Goal: Navigation & Orientation: Understand site structure

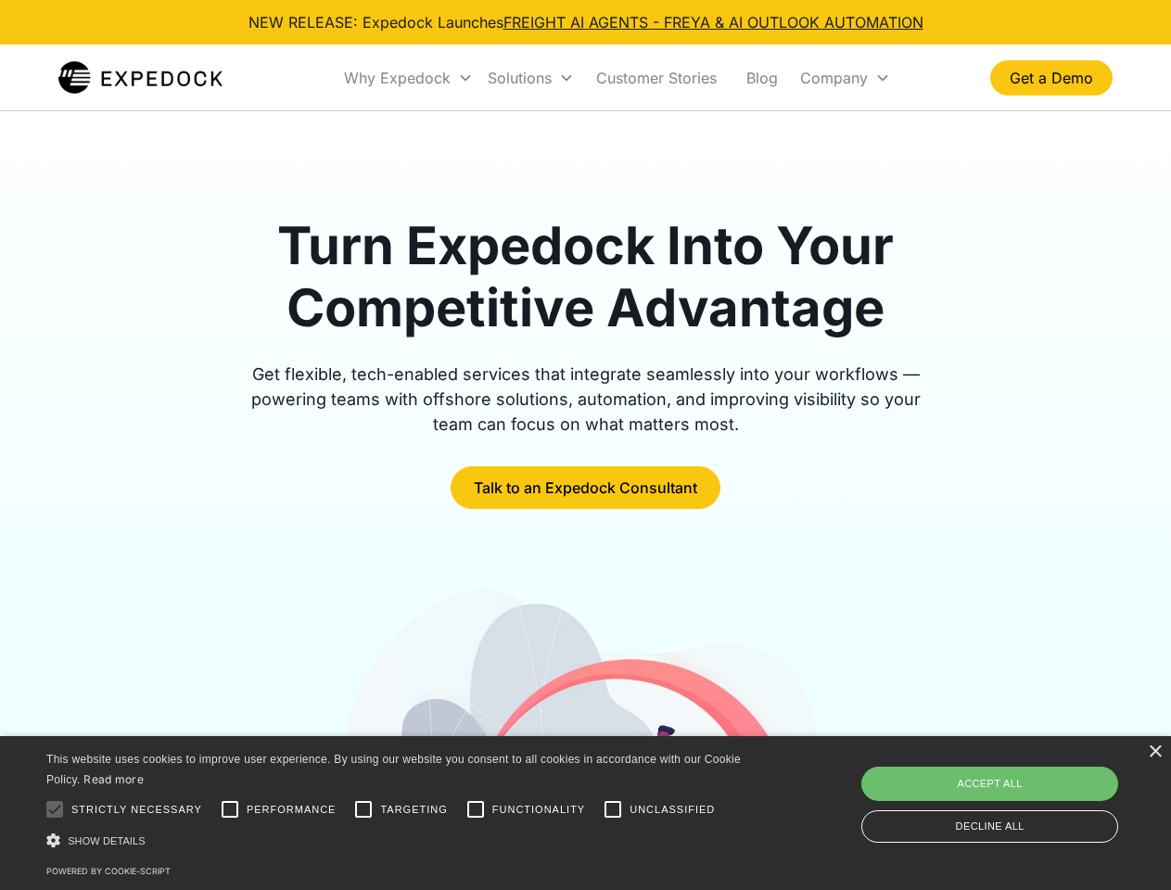
click at [409, 78] on div "Why Expedock" at bounding box center [397, 78] width 107 height 19
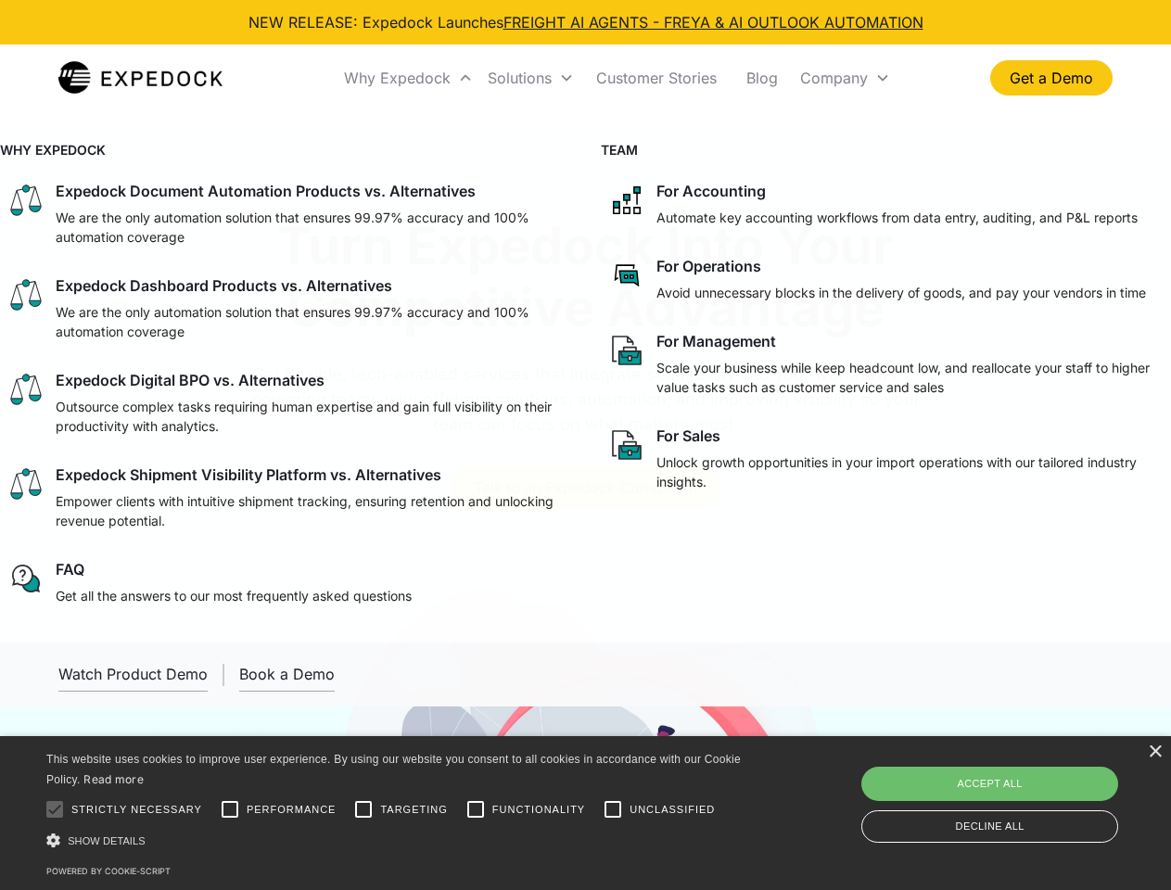
click at [530, 78] on div "Solutions" at bounding box center [520, 78] width 64 height 19
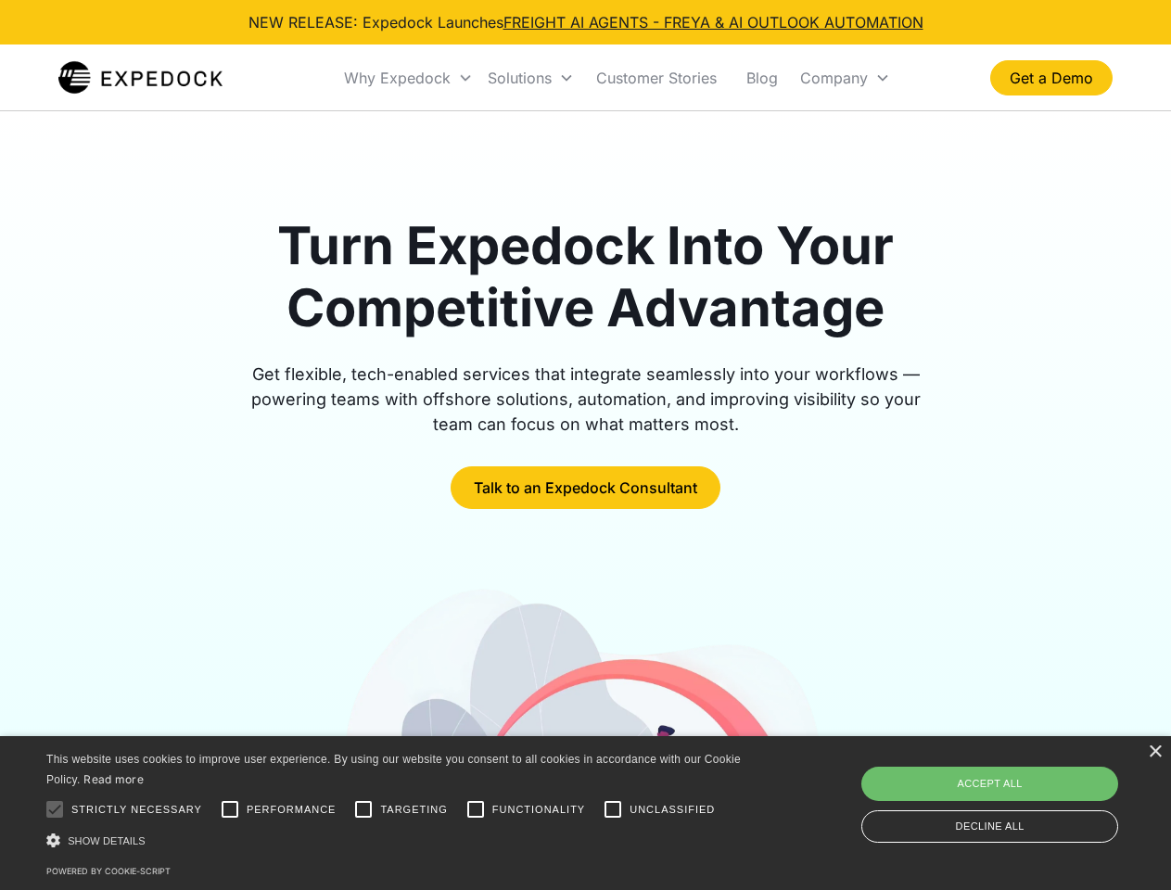
click at [845, 78] on div "Company" at bounding box center [834, 78] width 68 height 19
click at [55, 810] on div at bounding box center [54, 809] width 37 height 37
click at [230, 810] on input "Performance" at bounding box center [229, 809] width 37 height 37
checkbox input "true"
click at [364, 810] on input "Targeting" at bounding box center [363, 809] width 37 height 37
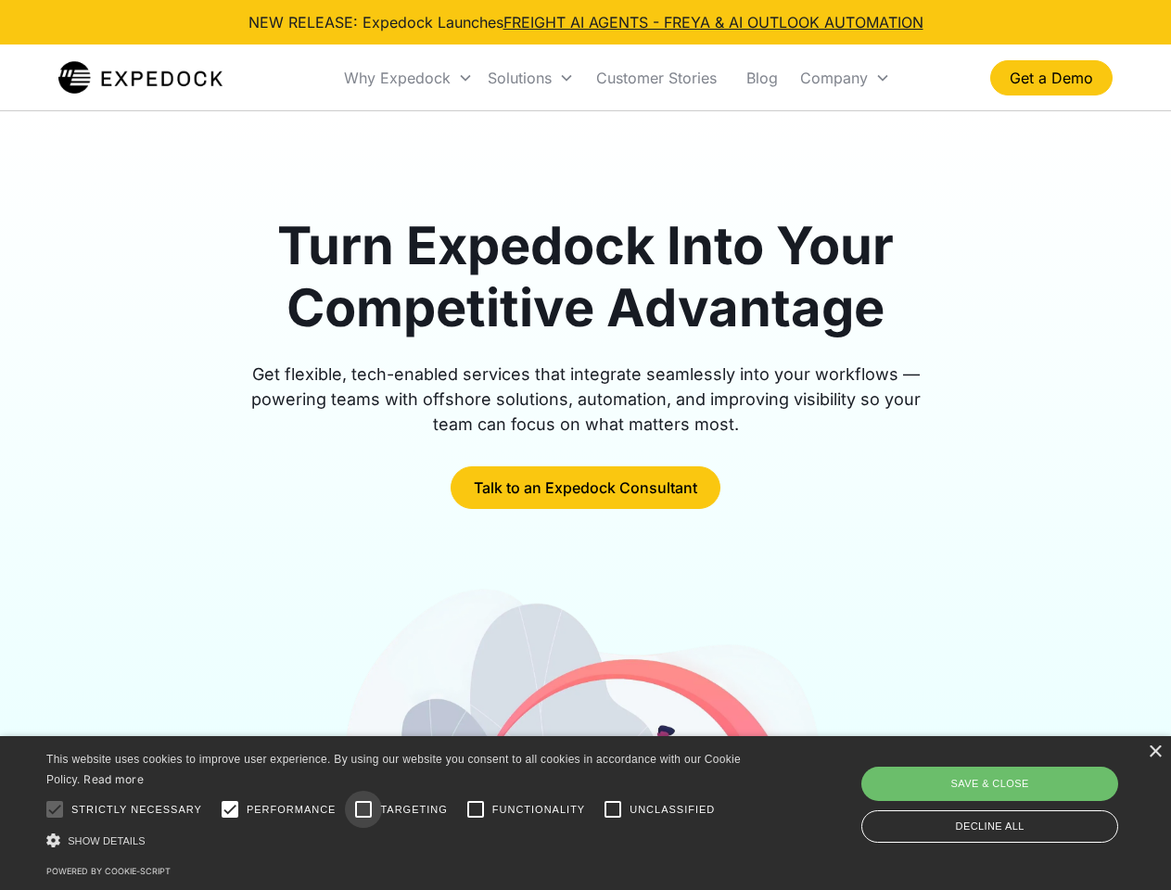
checkbox input "true"
click at [476, 810] on input "Functionality" at bounding box center [475, 809] width 37 height 37
checkbox input "true"
click at [613, 810] on input "Unclassified" at bounding box center [612, 809] width 37 height 37
checkbox input "true"
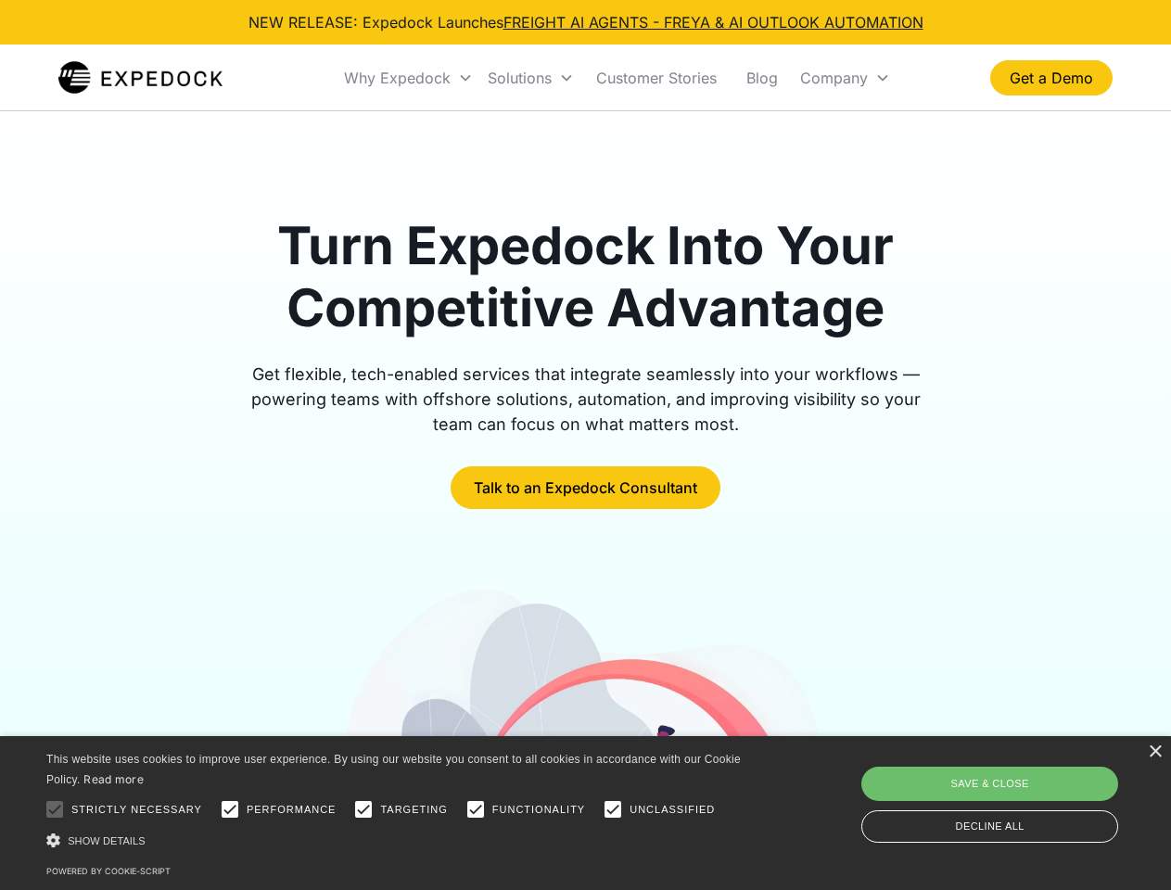
click at [397, 840] on div "Show details Hide details" at bounding box center [396, 840] width 701 height 19
